Goal: Task Accomplishment & Management: Use online tool/utility

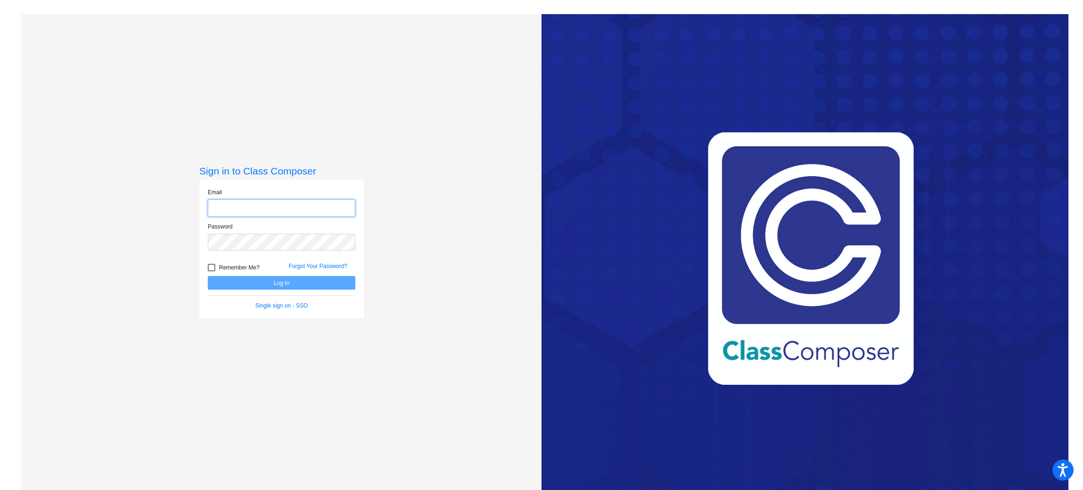
click at [234, 213] on input "email" at bounding box center [282, 207] width 148 height 17
type input "[EMAIL_ADDRESS][DOMAIN_NAME]"
click at [262, 286] on button "Log In" at bounding box center [282, 283] width 148 height 14
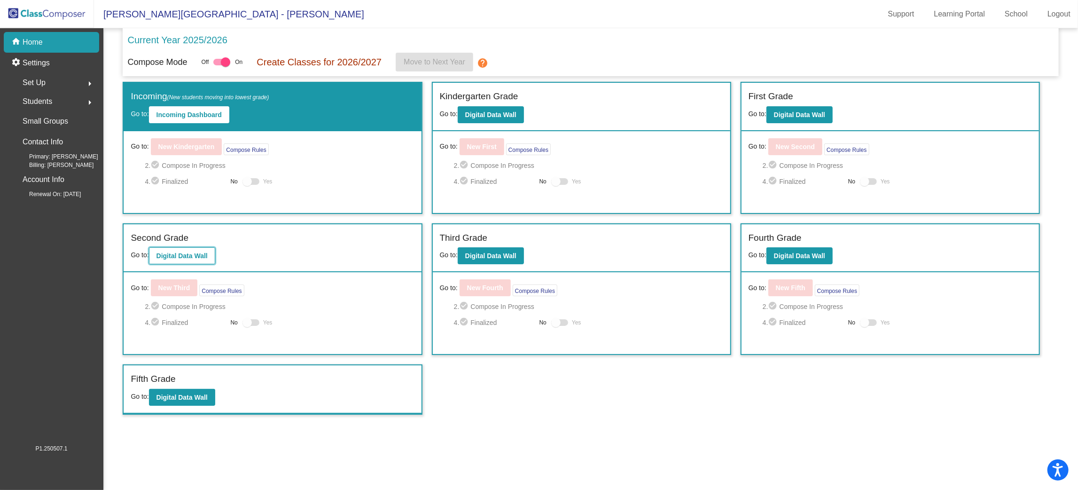
click at [188, 252] on b "Digital Data Wall" at bounding box center [182, 256] width 51 height 8
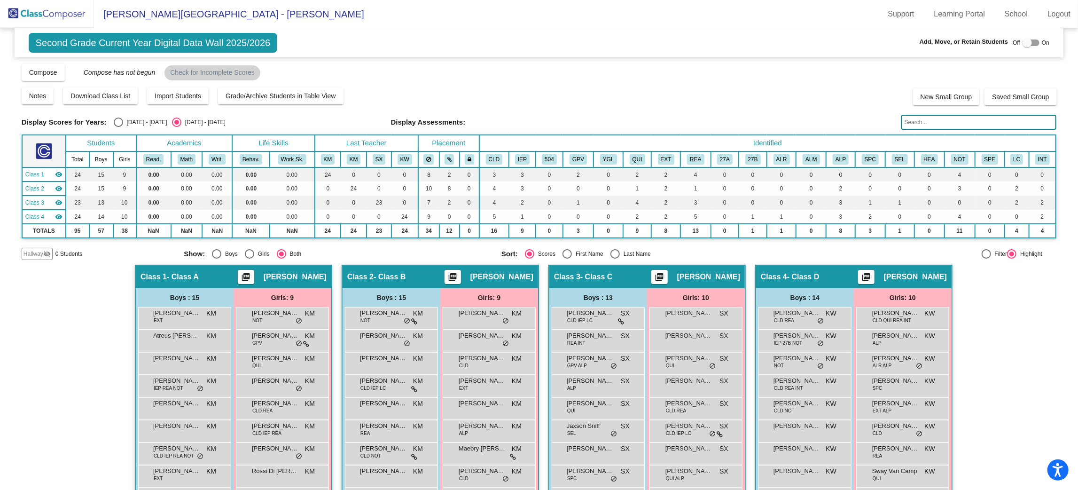
click at [117, 117] on div "Select an option" at bounding box center [118, 121] width 9 height 9
click at [118, 127] on input "2024 - 2025" at bounding box center [118, 127] width 0 height 0
radio input "true"
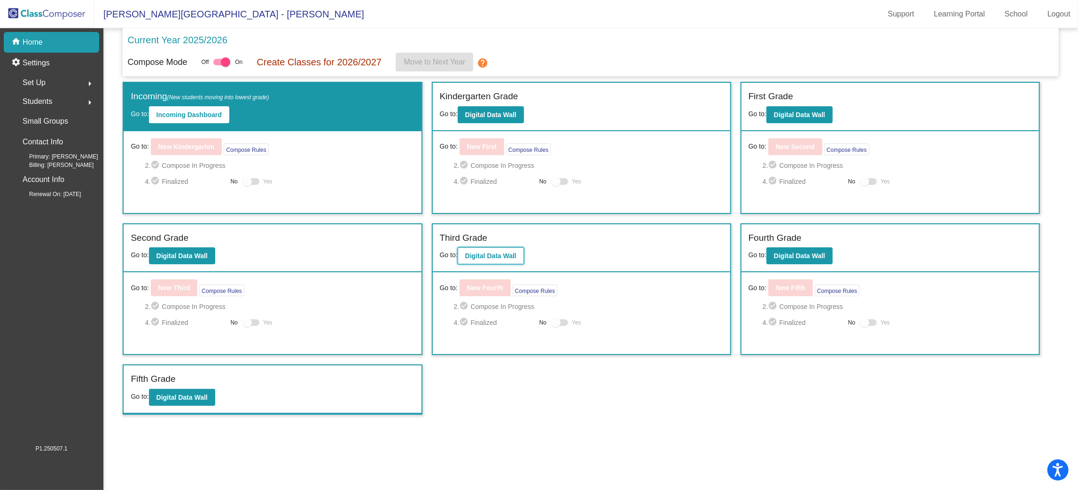
click at [496, 263] on button "Digital Data Wall" at bounding box center [491, 255] width 66 height 17
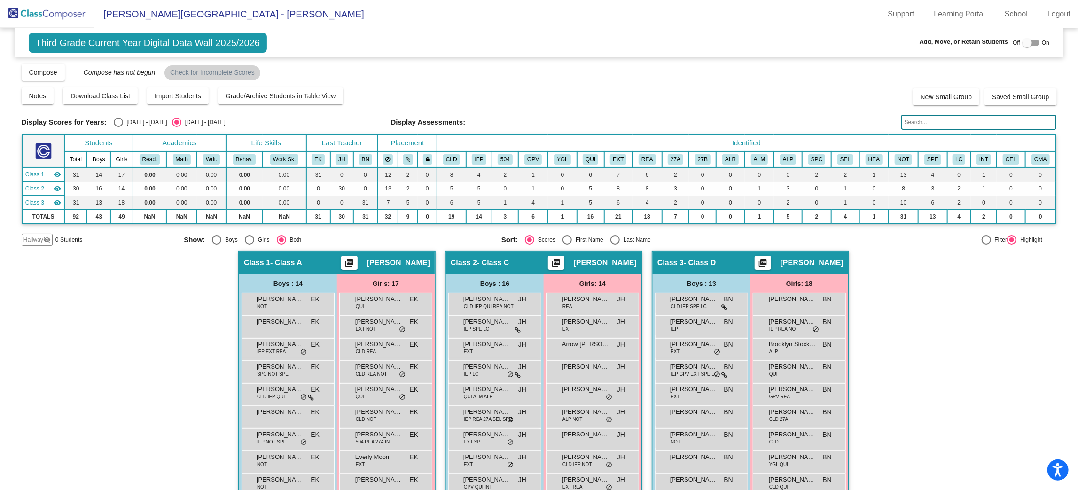
click at [117, 127] on div "Display Scores for Years: 2024 - 2025 2025 - 2026 Display Assessments:" at bounding box center [539, 122] width 1035 height 15
click at [119, 118] on div "Select an option" at bounding box center [118, 121] width 9 height 9
click at [118, 127] on input "2024 - 2025" at bounding box center [118, 127] width 0 height 0
radio input "true"
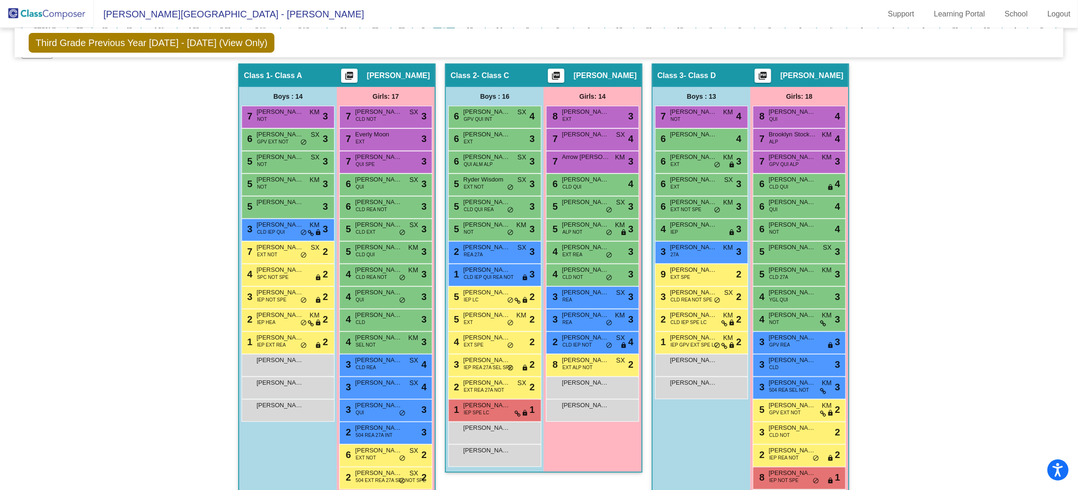
scroll to position [173, 0]
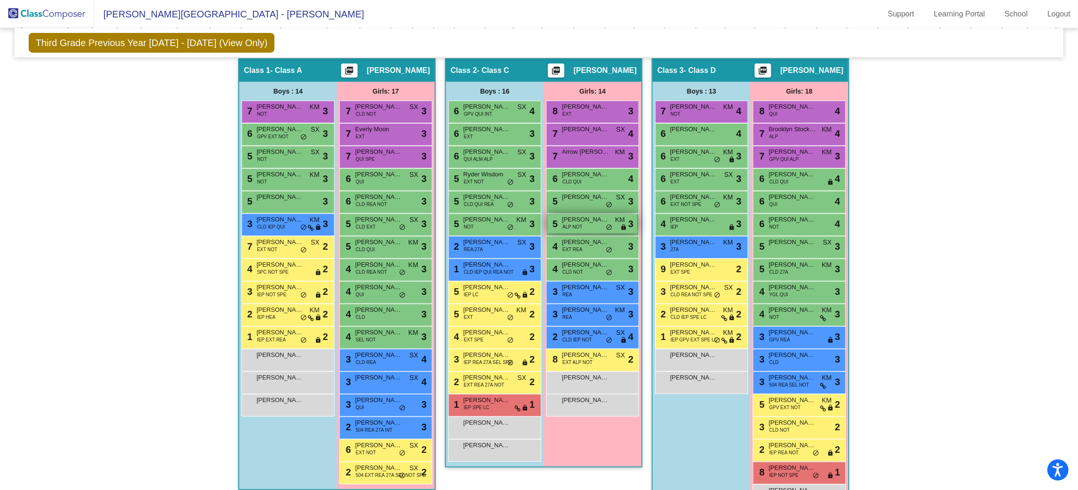
click at [595, 219] on span "Demaya Lipsey" at bounding box center [585, 219] width 47 height 9
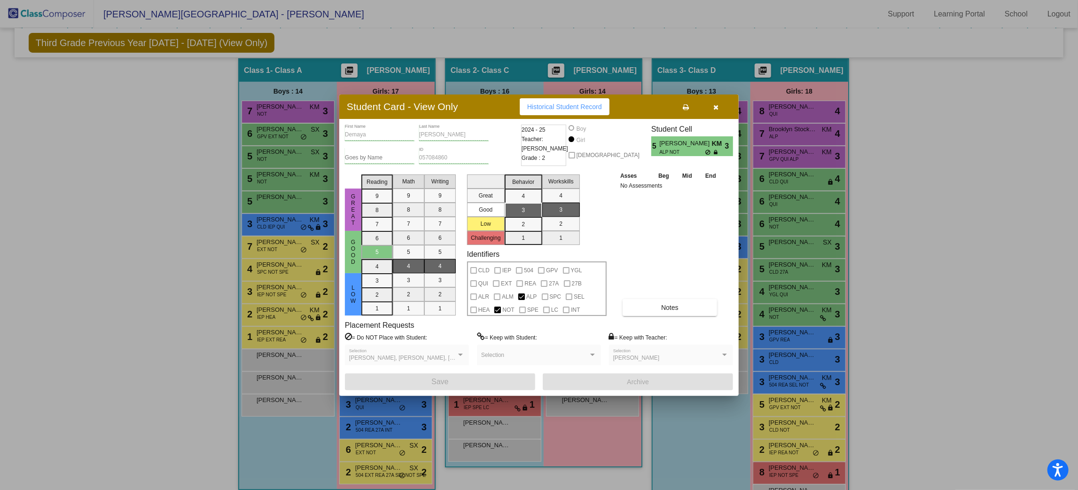
click at [645, 435] on div at bounding box center [539, 245] width 1078 height 490
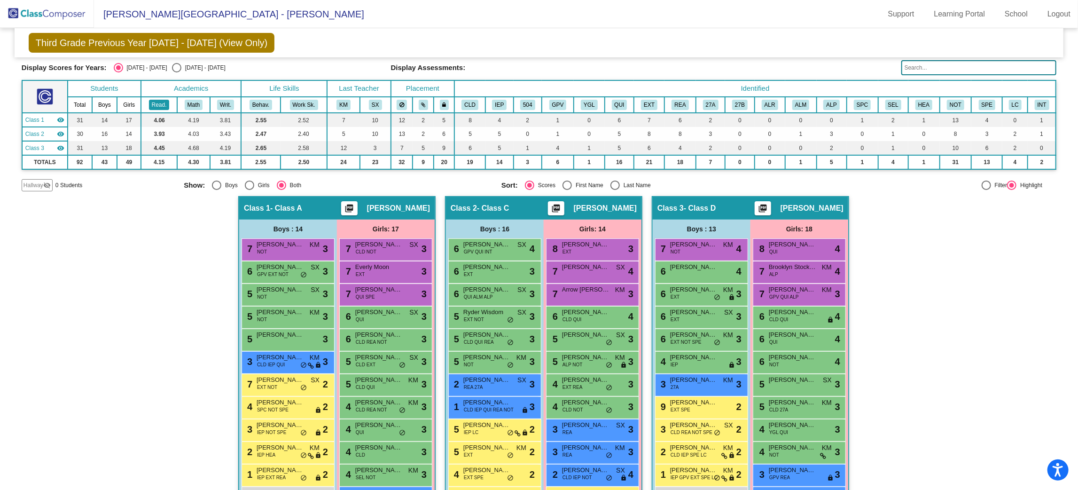
scroll to position [37, 0]
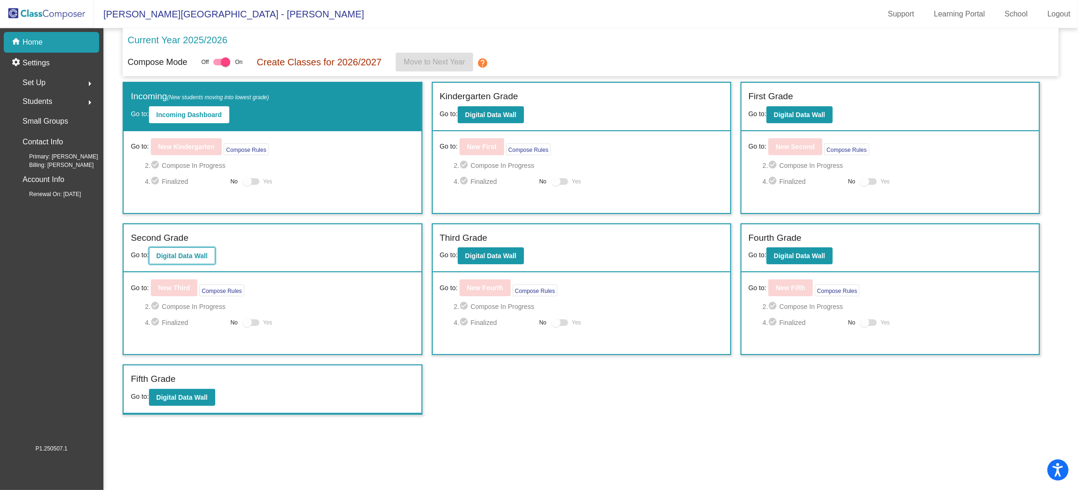
click at [181, 255] on b "Digital Data Wall" at bounding box center [182, 256] width 51 height 8
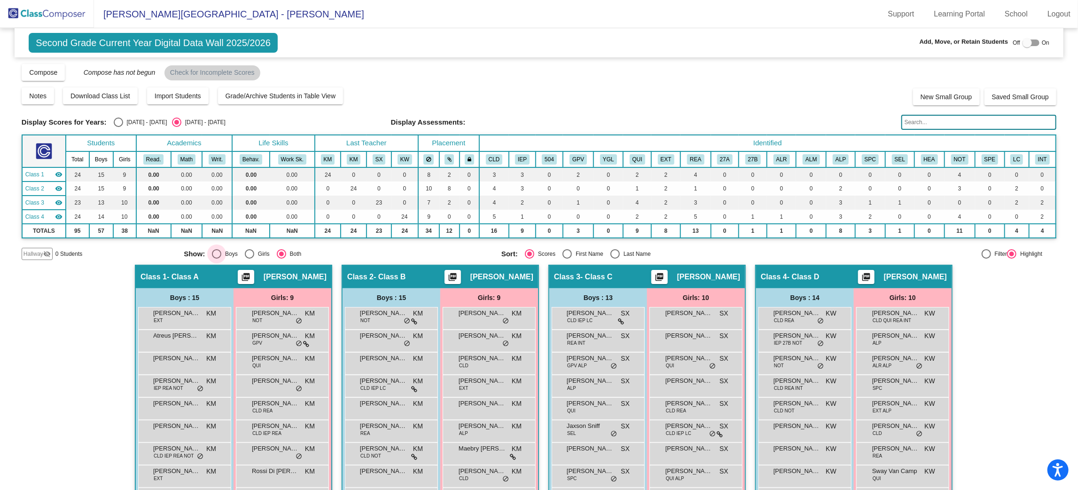
click at [212, 250] on div "Select an option" at bounding box center [216, 253] width 9 height 9
click at [216, 258] on input "Boys" at bounding box center [216, 258] width 0 height 0
radio input "true"
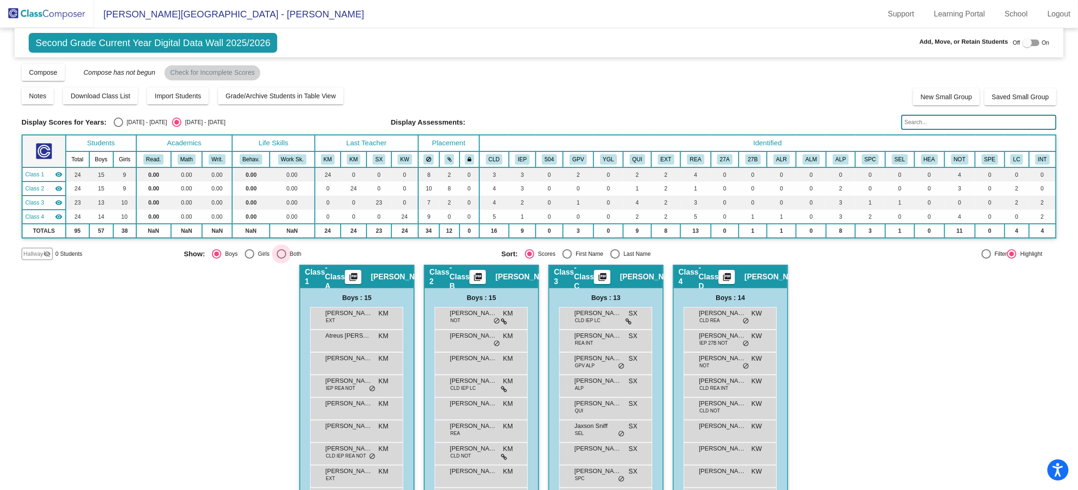
click at [278, 255] on div "Select an option" at bounding box center [281, 253] width 9 height 9
click at [281, 258] on input "Both" at bounding box center [281, 258] width 0 height 0
radio input "true"
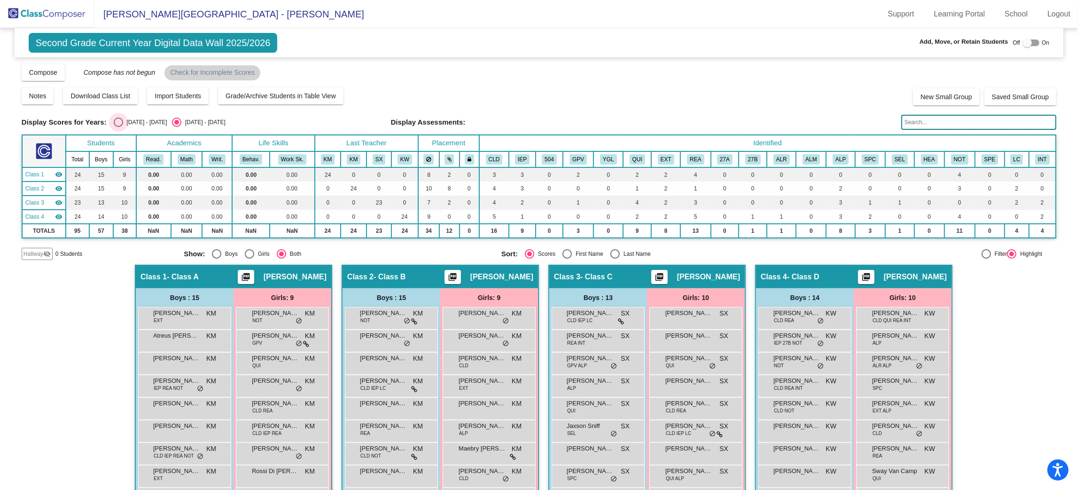
click at [117, 121] on div "Select an option" at bounding box center [118, 121] width 9 height 9
click at [118, 127] on input "2024 - 2025" at bounding box center [118, 127] width 0 height 0
radio input "true"
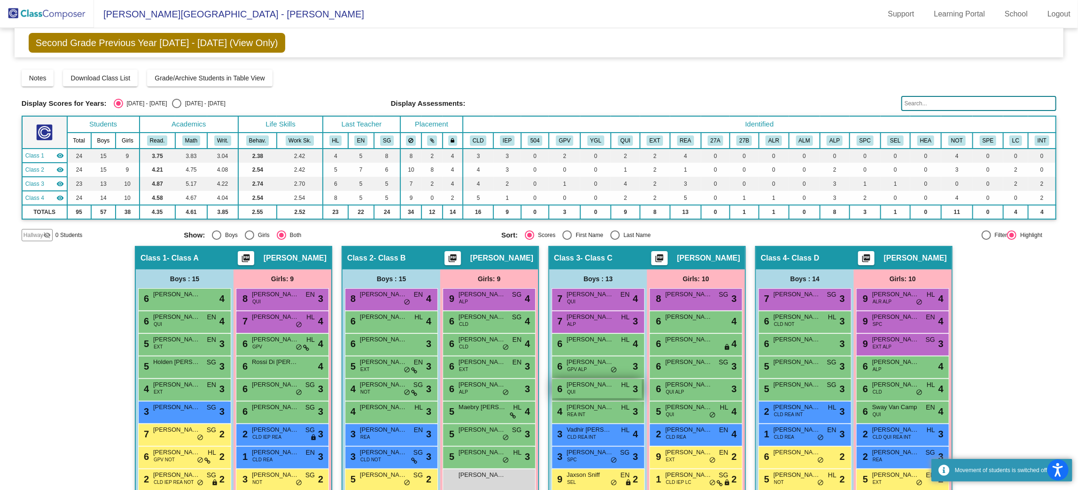
scroll to position [149, 0]
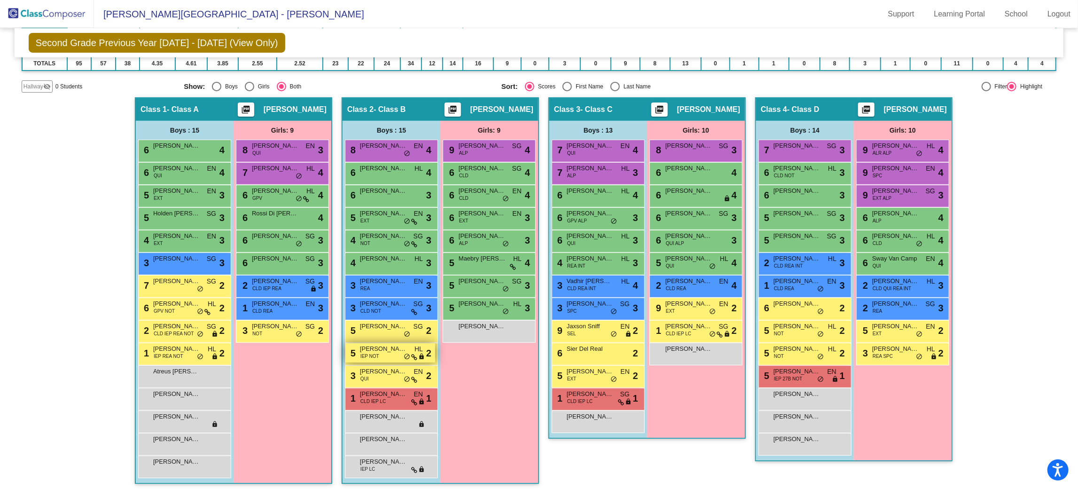
click at [394, 355] on div "5 Oliver Junker IEP NOT HL lock do_not_disturb_alt 2" at bounding box center [390, 352] width 90 height 19
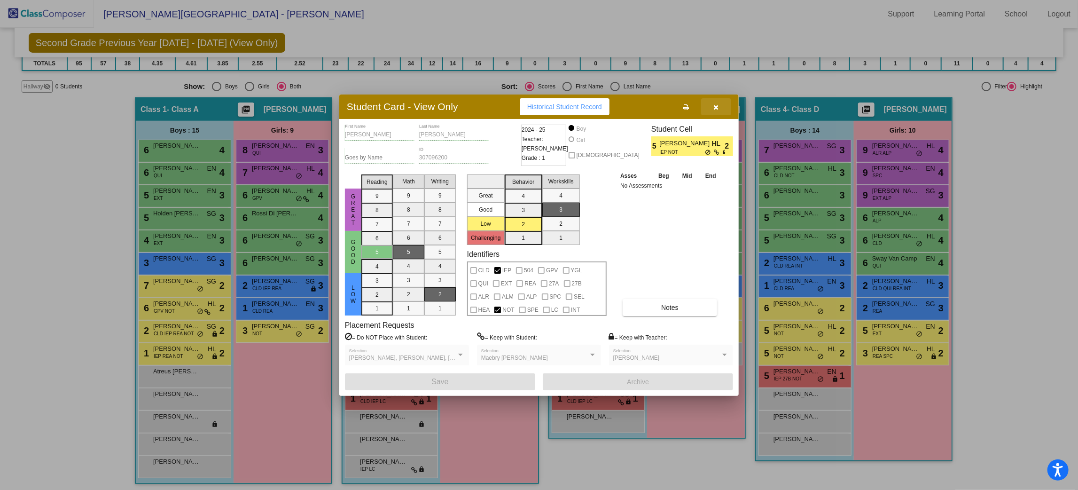
click at [714, 103] on span "button" at bounding box center [716, 107] width 5 height 8
